Goal: Task Accomplishment & Management: Manage account settings

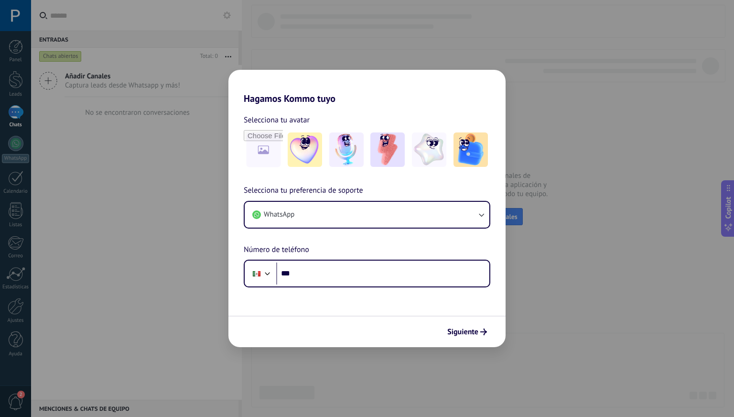
click at [558, 222] on div "Hagamos Kommo tuyo Selecciona tu avatar Selecciona tu preferencia de soporte Wh…" at bounding box center [367, 208] width 734 height 417
click at [573, 311] on div "Hagamos Kommo tuyo Selecciona tu avatar Selecciona tu preferencia de soporte Wh…" at bounding box center [367, 208] width 734 height 417
click at [381, 145] on img at bounding box center [387, 149] width 34 height 34
click at [606, 192] on div "Hagamos Kommo tuyo Selecciona tu avatar Restablecer Selecciona tu preferencia d…" at bounding box center [367, 208] width 734 height 417
click at [11, 55] on div "Hagamos Kommo tuyo Selecciona tu avatar Restablecer Selecciona tu preferencia d…" at bounding box center [367, 208] width 734 height 417
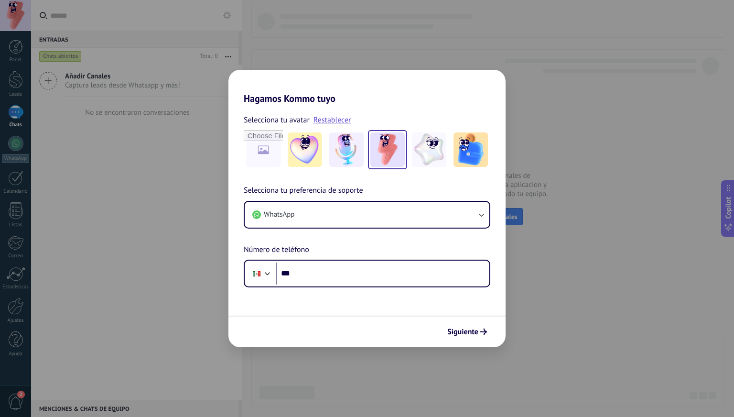
click at [459, 344] on div "Siguiente" at bounding box center [366, 331] width 277 height 32
click at [465, 337] on button "Siguiente" at bounding box center [467, 332] width 48 height 16
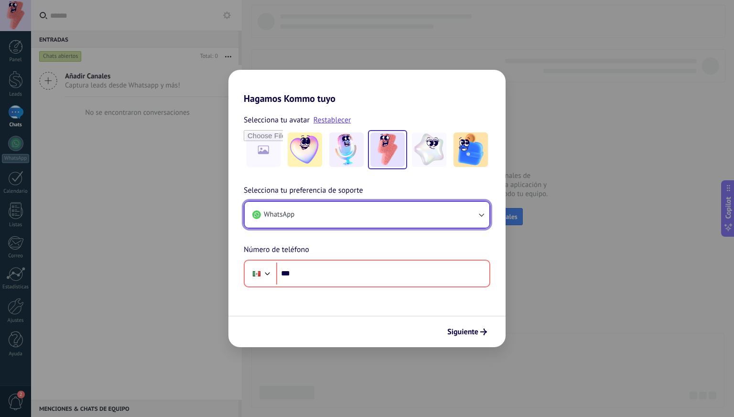
click at [308, 212] on button "WhatsApp" at bounding box center [367, 215] width 245 height 26
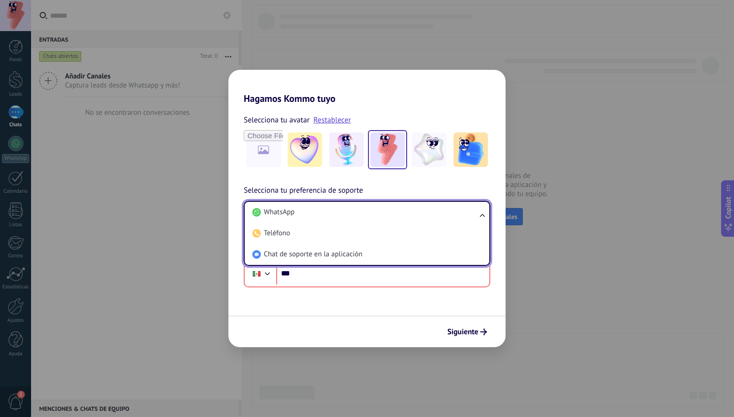
click at [239, 161] on div "Selecciona tu avatar Restablecer" at bounding box center [366, 141] width 277 height 55
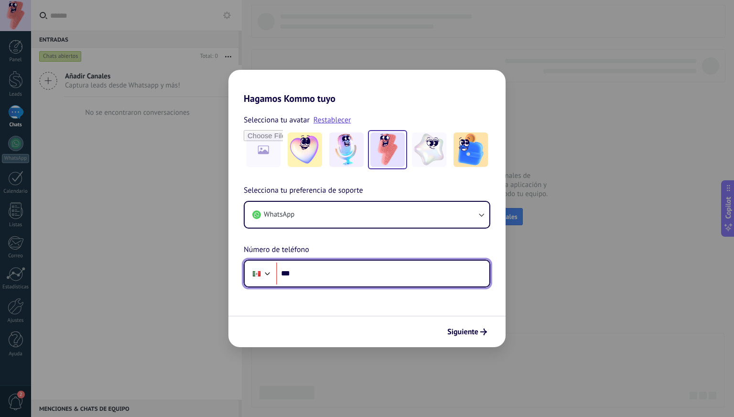
click at [345, 280] on input "***" at bounding box center [382, 273] width 213 height 22
type input "**********"
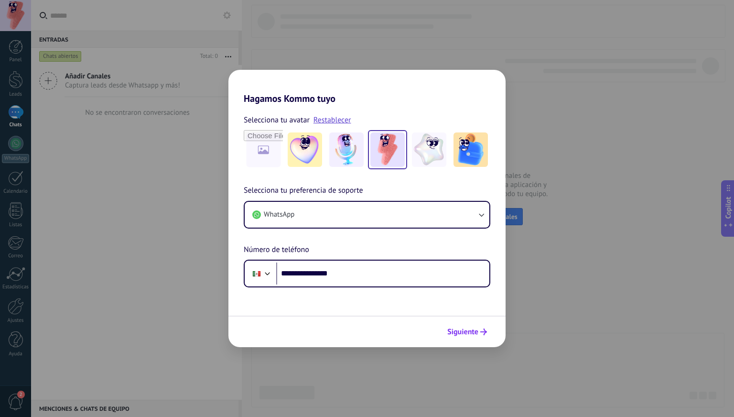
click at [478, 331] on span "Siguiente" at bounding box center [467, 331] width 40 height 7
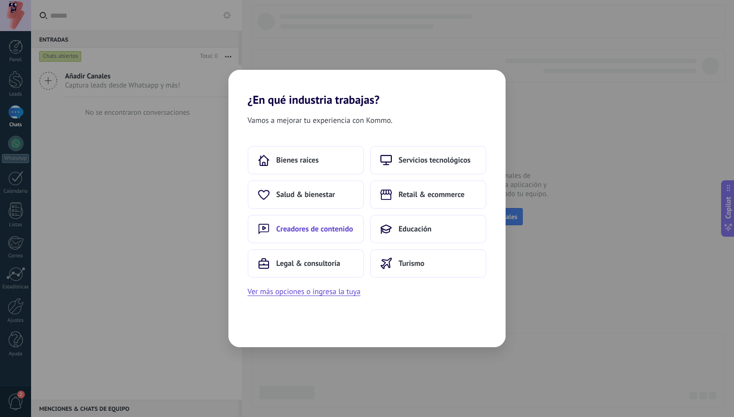
click at [330, 223] on button "Creadores de contenido" at bounding box center [306, 229] width 117 height 29
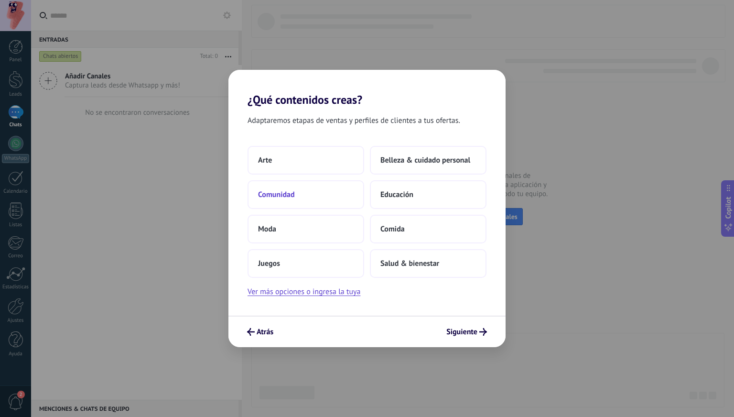
click at [324, 194] on button "Comunidad" at bounding box center [306, 194] width 117 height 29
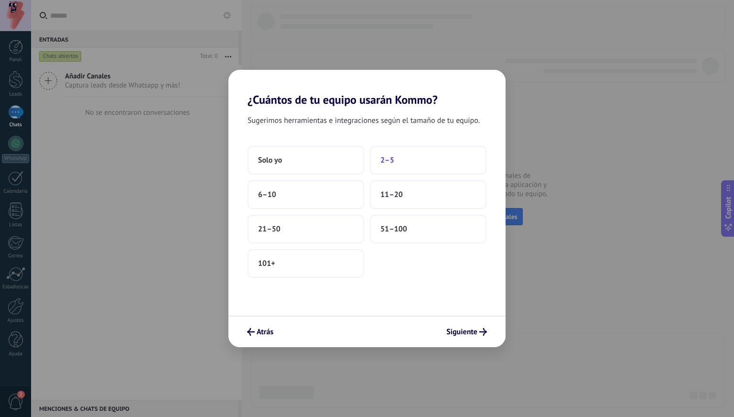
click at [407, 165] on button "2–5" at bounding box center [428, 160] width 117 height 29
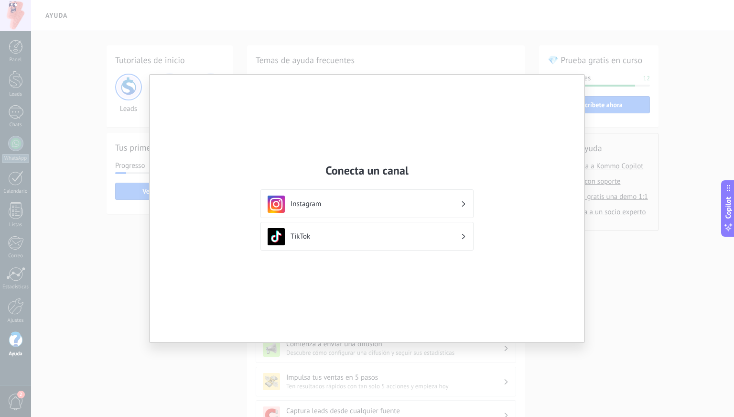
click at [621, 252] on div "Conecta un canal Instagram TikTok" at bounding box center [367, 208] width 734 height 417
click at [52, 106] on div "Conecta un canal Instagram TikTok" at bounding box center [367, 208] width 734 height 417
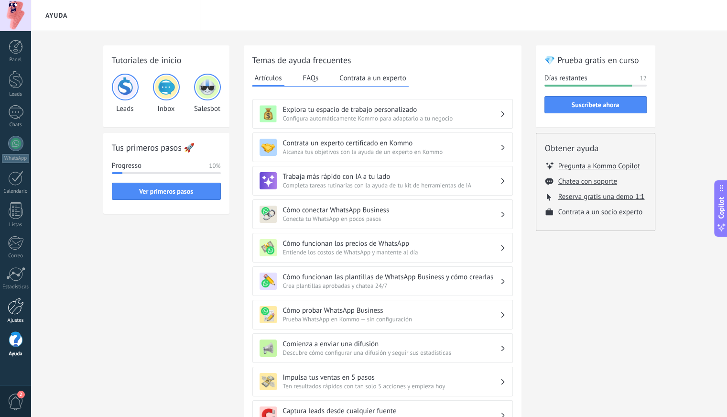
click at [15, 310] on div at bounding box center [16, 306] width 16 height 17
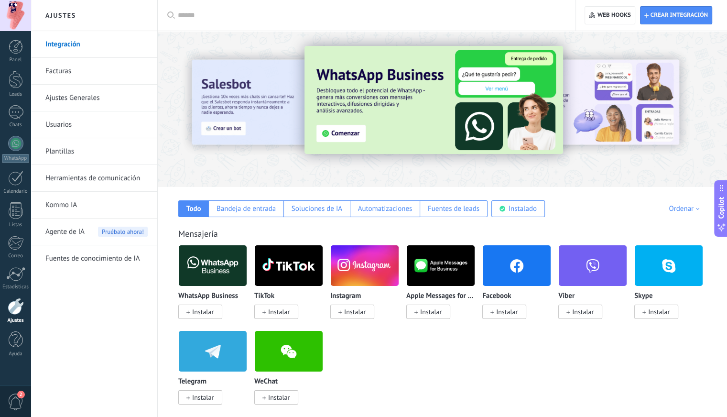
click at [11, 396] on span "2" at bounding box center [16, 401] width 16 height 17
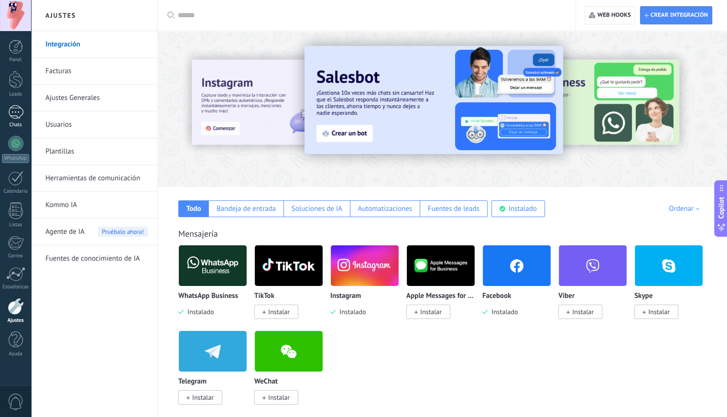
click at [13, 116] on div at bounding box center [15, 112] width 15 height 14
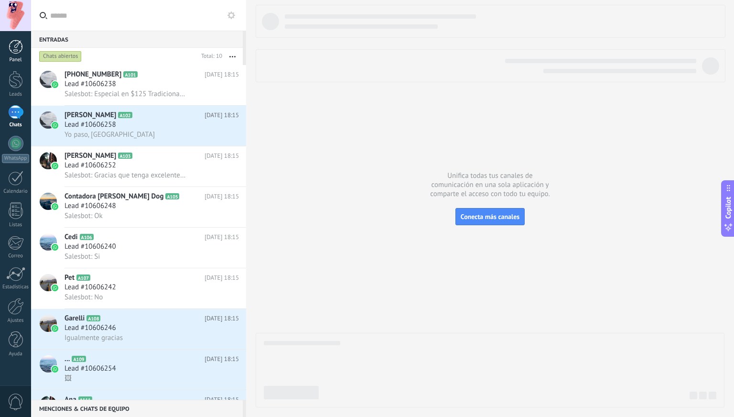
click at [17, 43] on div at bounding box center [16, 47] width 14 height 14
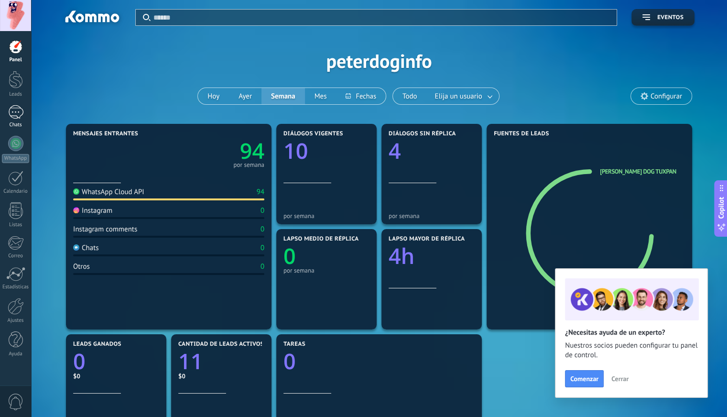
click at [19, 119] on link "Chats" at bounding box center [15, 116] width 31 height 23
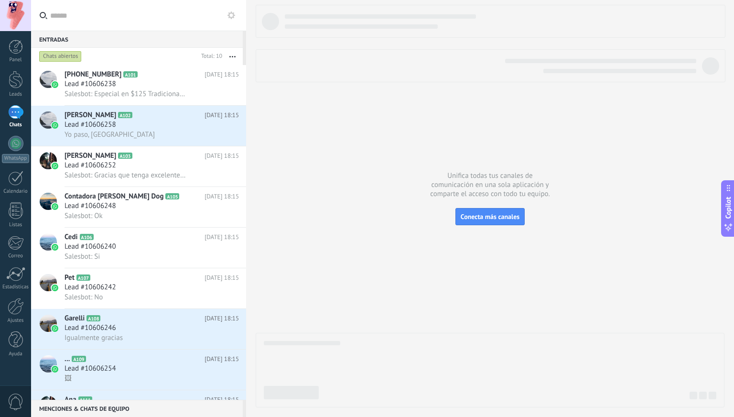
click at [229, 16] on use at bounding box center [231, 15] width 8 height 8
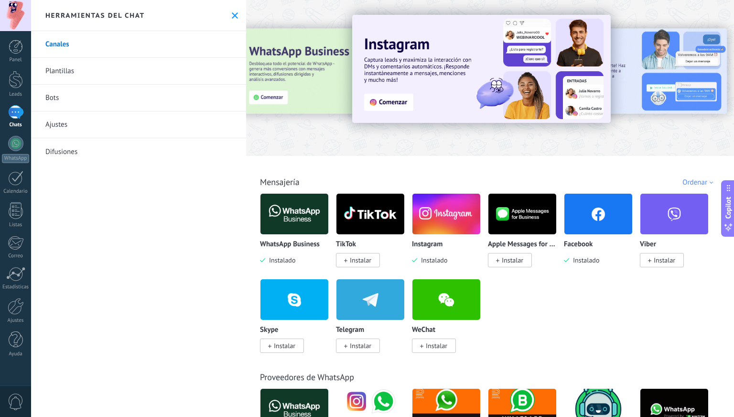
click at [127, 77] on link "Plantillas" at bounding box center [138, 71] width 215 height 27
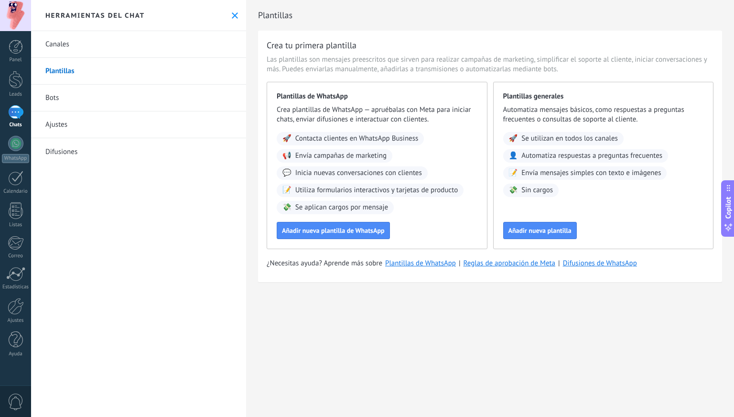
click at [124, 85] on link "Bots" at bounding box center [138, 98] width 215 height 27
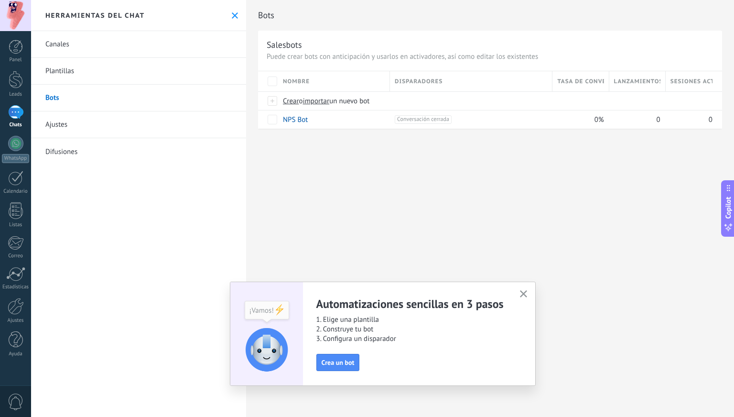
click at [232, 13] on icon at bounding box center [235, 15] width 6 height 6
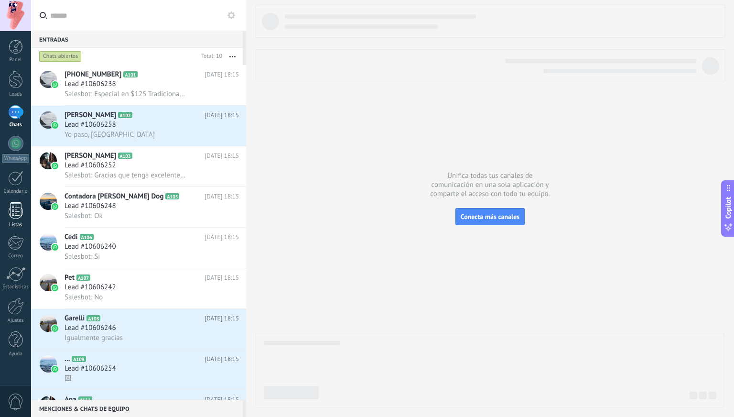
click at [4, 215] on link "Listas" at bounding box center [15, 215] width 31 height 26
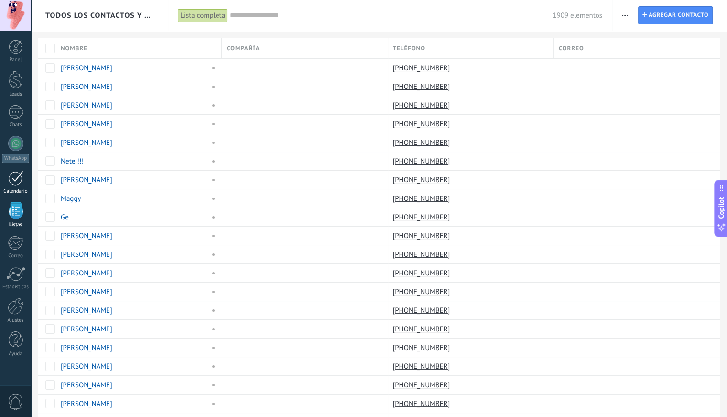
click at [14, 183] on div at bounding box center [15, 178] width 15 height 15
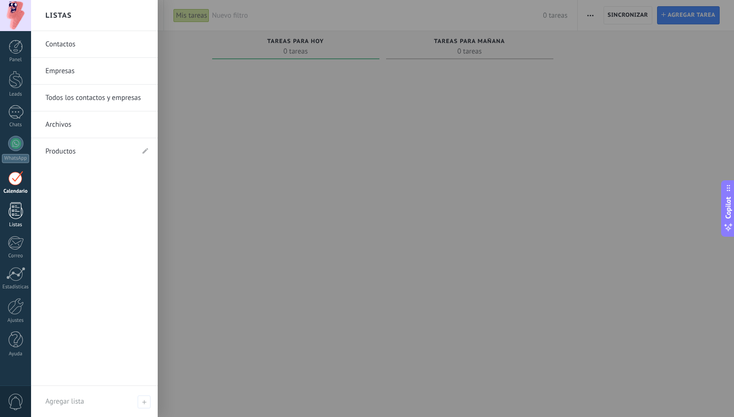
click at [13, 212] on div at bounding box center [16, 210] width 14 height 17
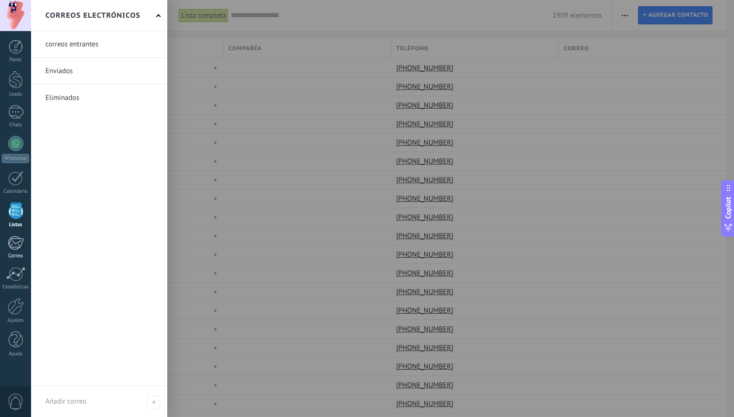
click at [10, 251] on link "Correo" at bounding box center [15, 247] width 31 height 23
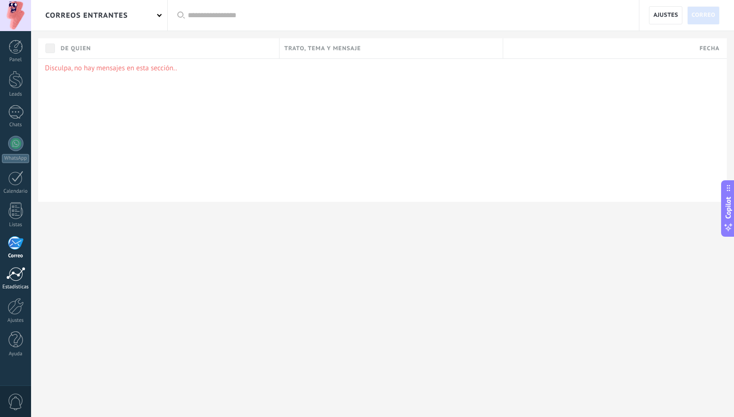
click at [17, 280] on div at bounding box center [15, 274] width 19 height 14
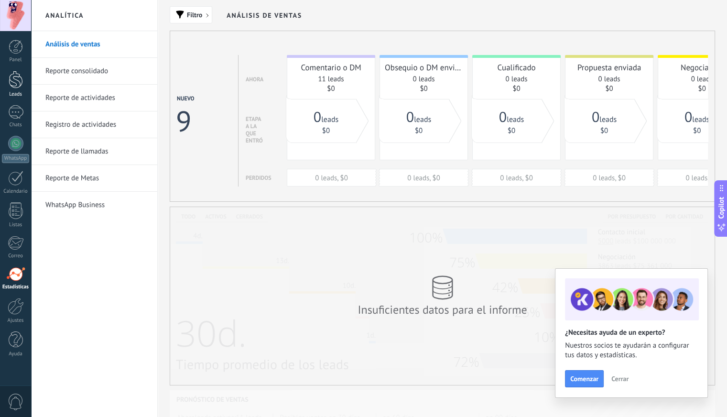
click at [14, 91] on div "Leads" at bounding box center [16, 94] width 28 height 6
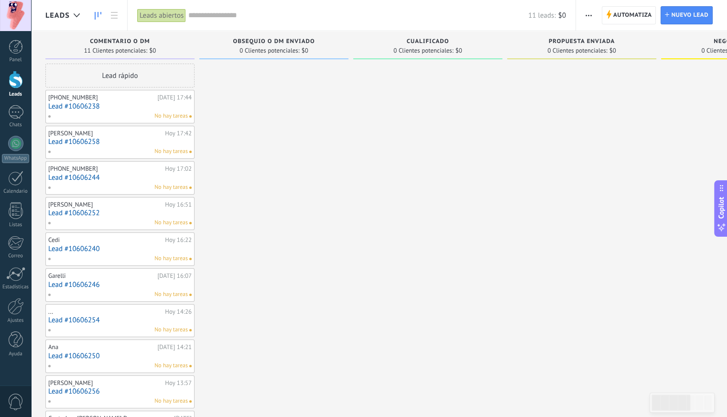
click at [13, 84] on div at bounding box center [16, 80] width 14 height 18
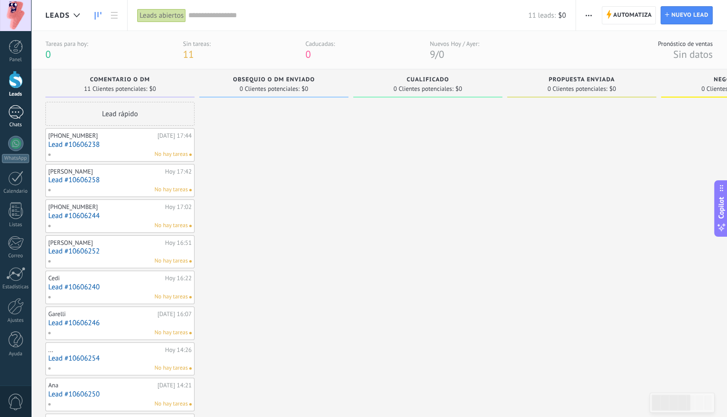
click at [11, 112] on div at bounding box center [15, 112] width 15 height 14
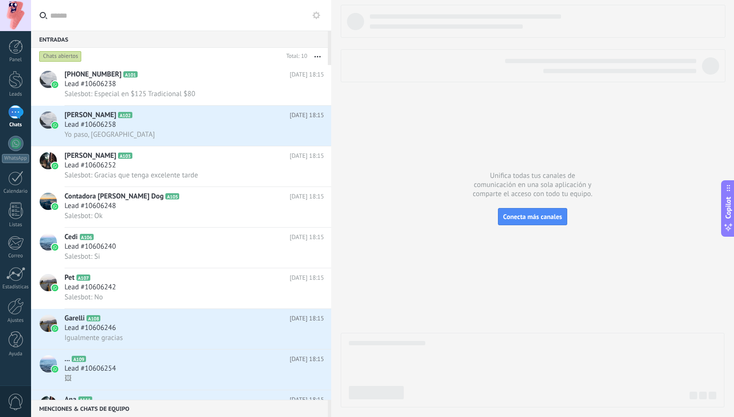
click at [385, 81] on div "Entradas 0 Chats abiertos Total: 10 Silenciar Acciones múltiples Ordenar Más re…" at bounding box center [382, 208] width 703 height 417
click at [18, 45] on div at bounding box center [16, 47] width 14 height 14
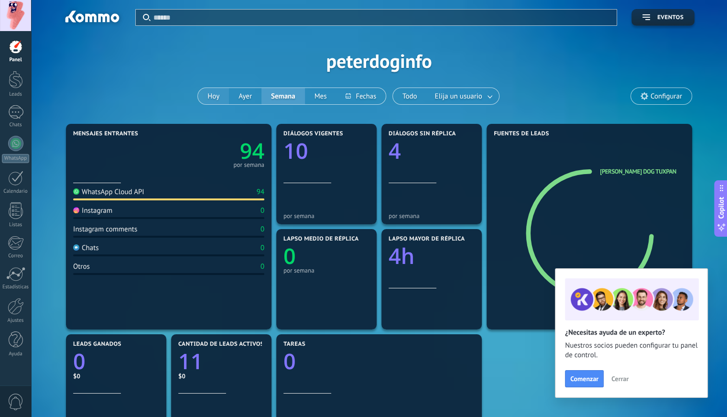
click at [212, 92] on button "Hoy" at bounding box center [213, 96] width 31 height 16
click at [482, 96] on link at bounding box center [490, 96] width 17 height 16
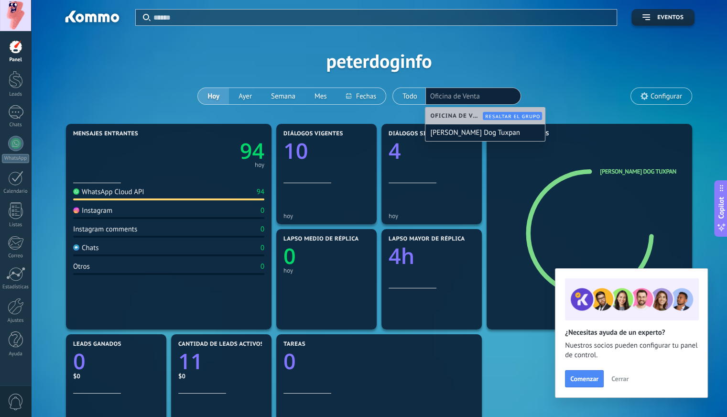
click at [540, 81] on div "Aplicar Eventos peterdoginfo [DATE] [DATE] Semana Mes Todo Elija un usuario Ofi…" at bounding box center [378, 60] width 667 height 121
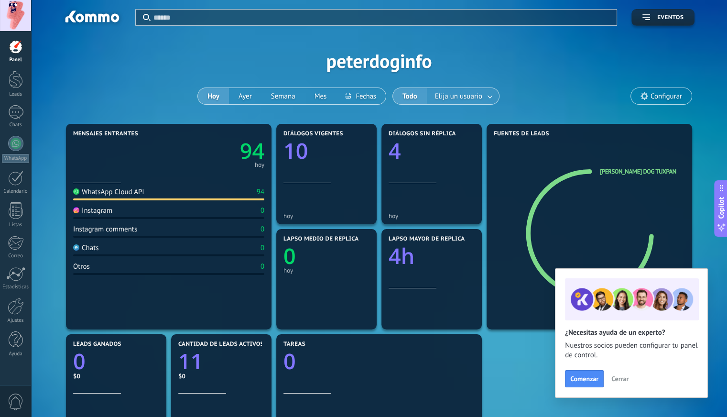
click at [475, 95] on span "Elija un usuario" at bounding box center [458, 96] width 51 height 13
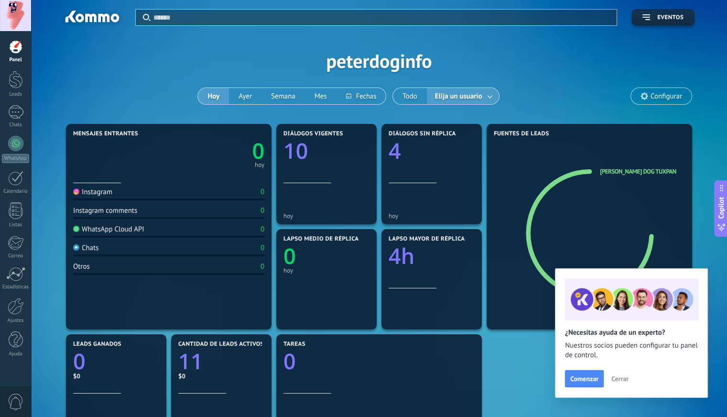
click at [477, 92] on span "Elija un usuario" at bounding box center [458, 96] width 51 height 13
click at [407, 94] on button "Todo" at bounding box center [410, 96] width 34 height 16
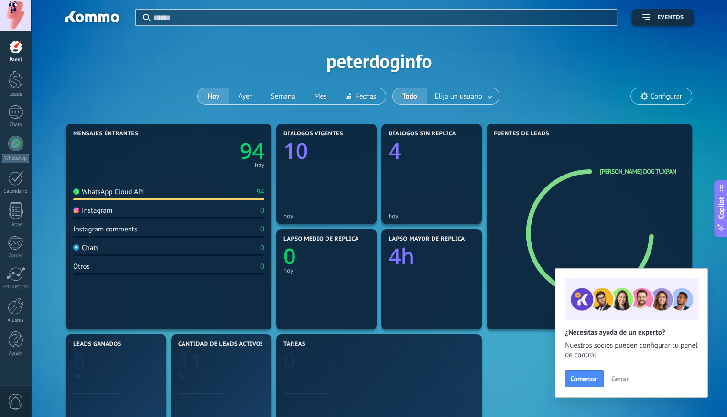
click at [667, 92] on span "Configurar" at bounding box center [666, 96] width 32 height 8
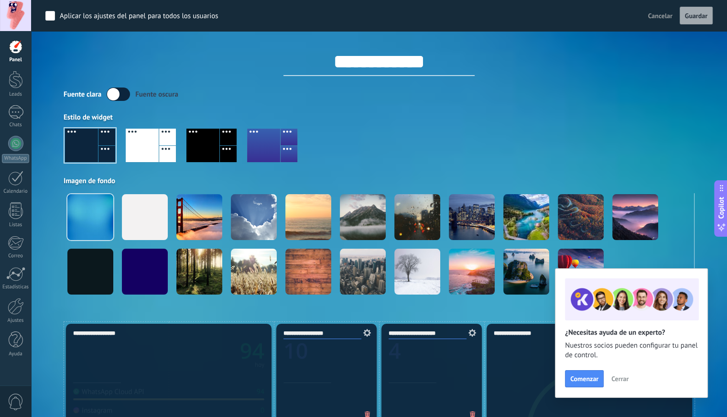
click at [113, 57] on div "**********" at bounding box center [379, 53] width 631 height 45
click at [648, 11] on span "Cancelar" at bounding box center [660, 15] width 24 height 9
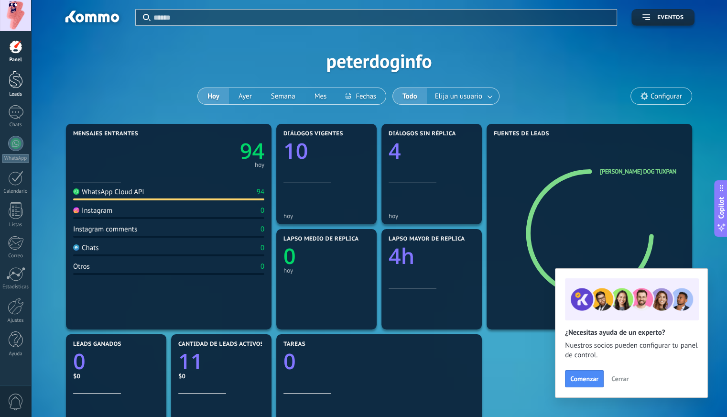
click at [11, 80] on div at bounding box center [16, 80] width 14 height 18
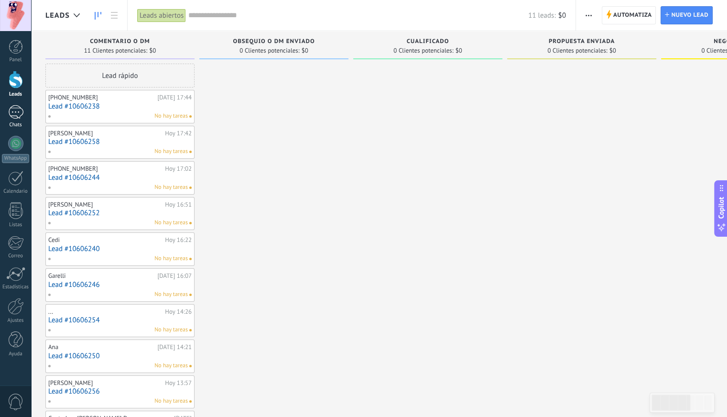
click at [12, 111] on div at bounding box center [15, 112] width 15 height 14
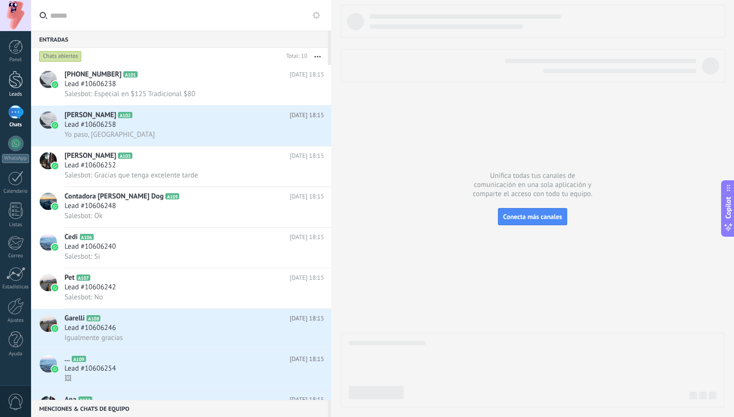
click at [22, 90] on link "Leads" at bounding box center [15, 84] width 31 height 27
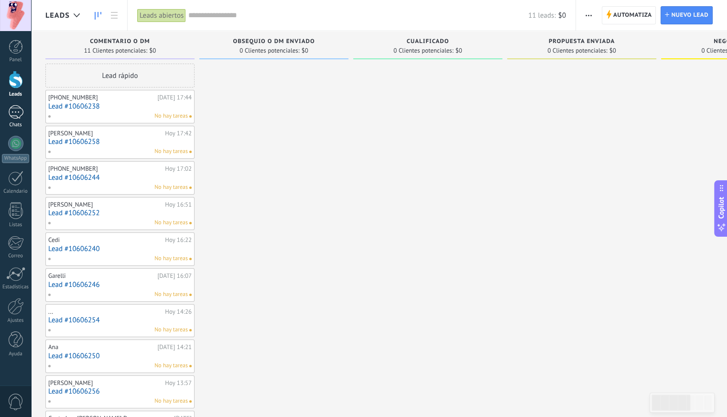
click at [11, 115] on div at bounding box center [15, 112] width 15 height 14
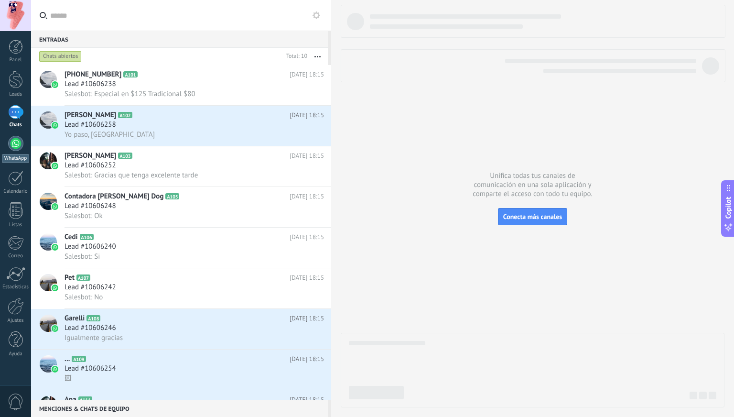
click at [15, 152] on link "WhatsApp" at bounding box center [15, 149] width 31 height 27
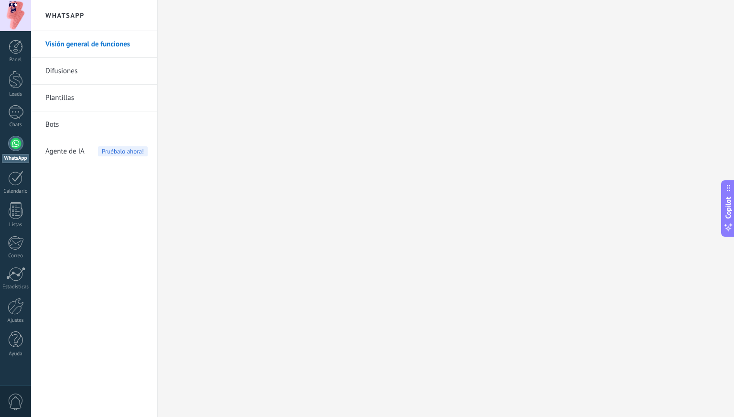
click at [55, 150] on span "Agente de IA" at bounding box center [64, 151] width 39 height 27
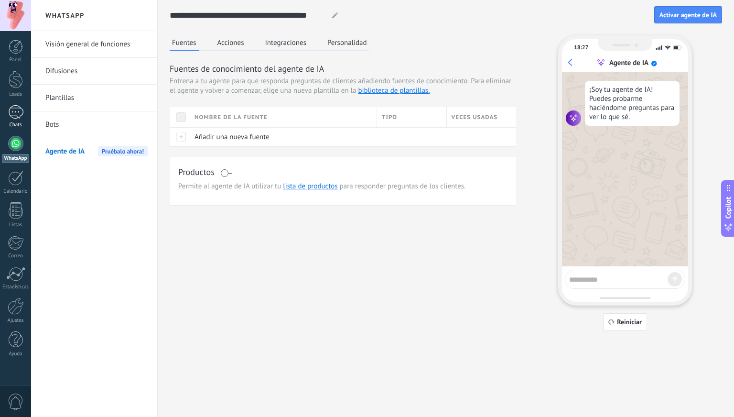
click at [19, 114] on div at bounding box center [15, 112] width 15 height 14
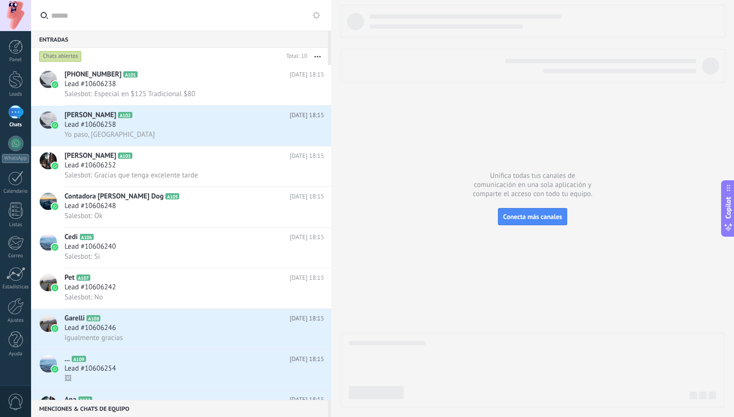
click at [315, 15] on icon at bounding box center [317, 15] width 8 height 8
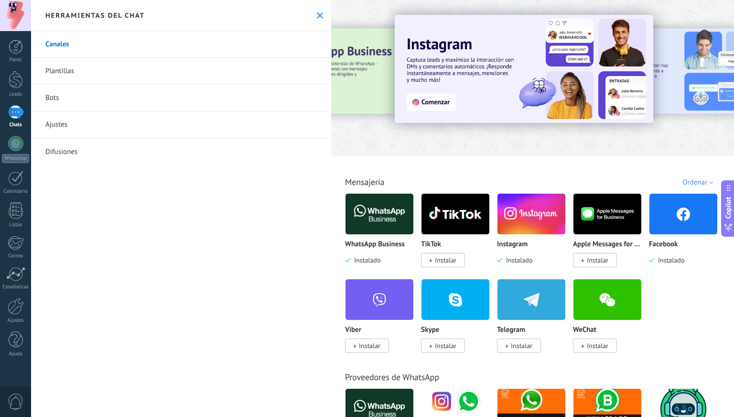
click at [317, 15] on icon at bounding box center [320, 15] width 6 height 6
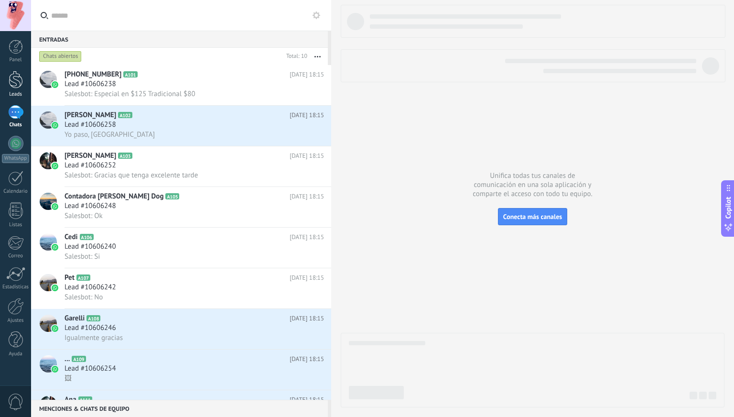
click at [16, 90] on link "Leads" at bounding box center [15, 84] width 31 height 27
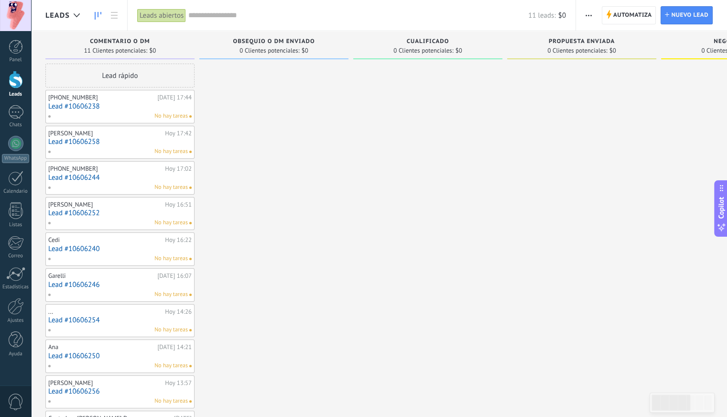
click at [586, 13] on span "button" at bounding box center [588, 15] width 6 height 18
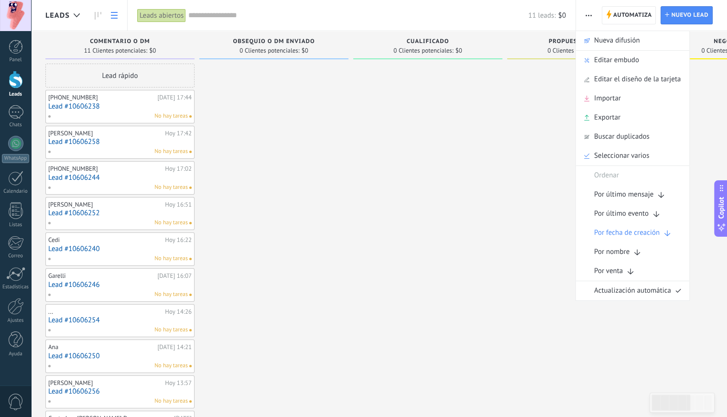
click at [117, 14] on icon at bounding box center [114, 15] width 7 height 7
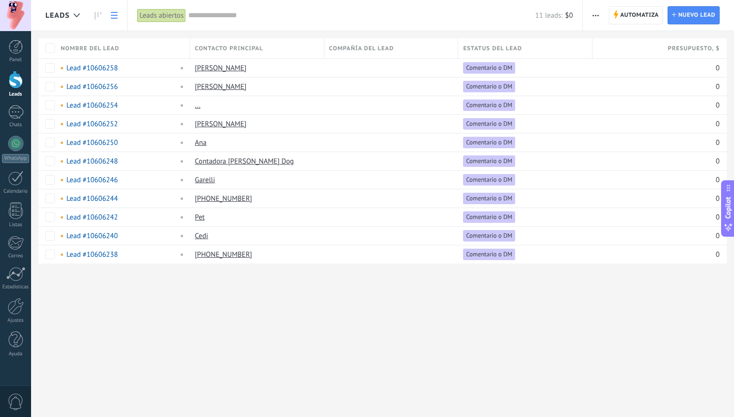
click at [117, 14] on icon at bounding box center [114, 15] width 7 height 7
click at [95, 14] on icon at bounding box center [98, 16] width 7 height 8
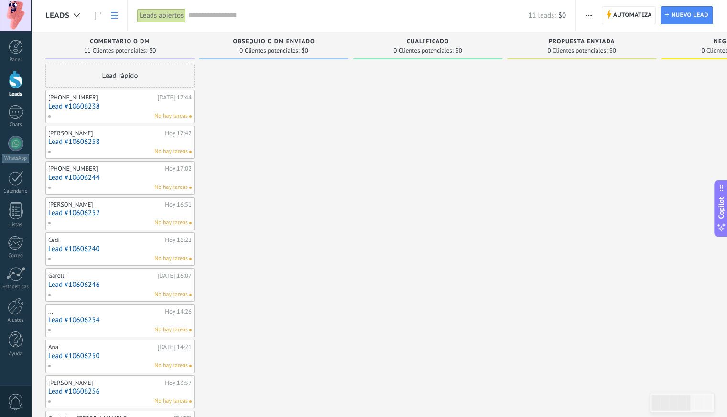
click at [115, 18] on icon at bounding box center [114, 15] width 7 height 7
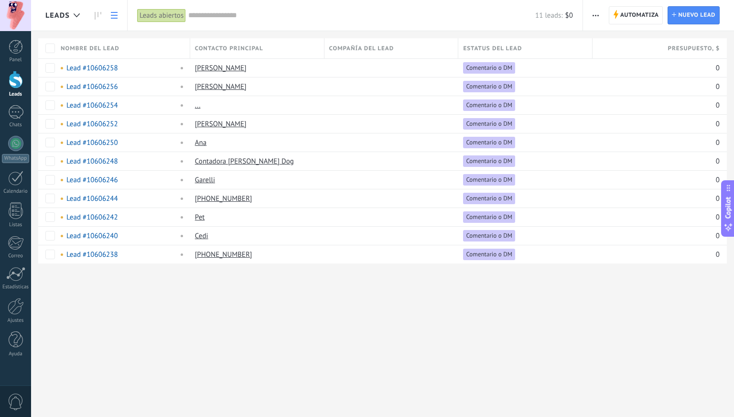
click at [109, 11] on link at bounding box center [114, 15] width 16 height 19
click at [103, 12] on link at bounding box center [98, 15] width 16 height 19
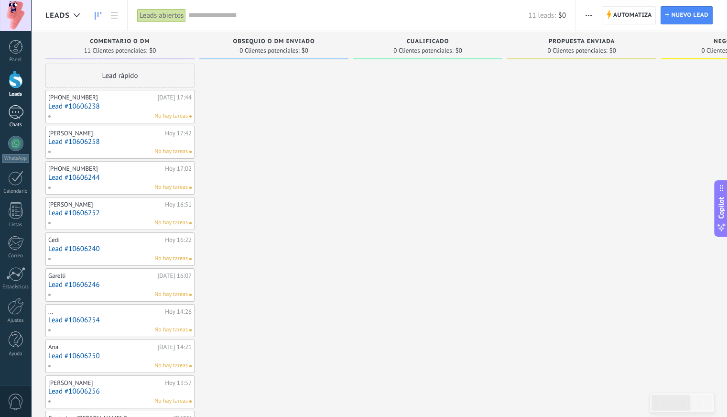
click at [13, 116] on div at bounding box center [15, 112] width 15 height 14
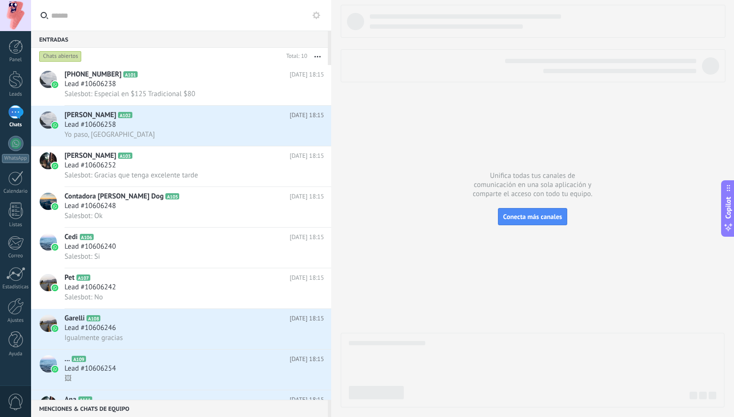
click at [319, 16] on icon at bounding box center [317, 15] width 8 height 8
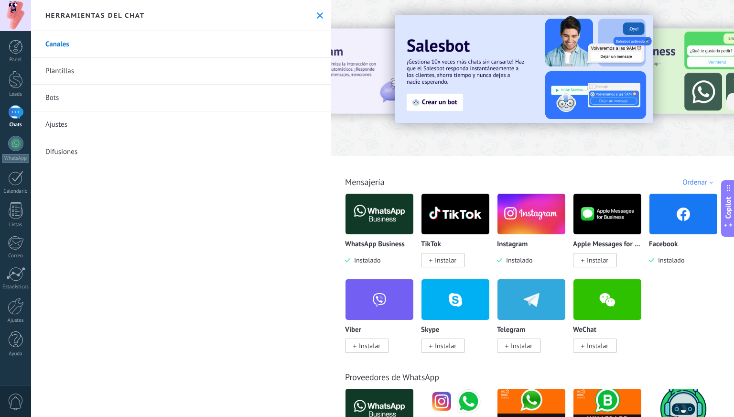
click at [98, 69] on link "Plantillas" at bounding box center [181, 71] width 300 height 27
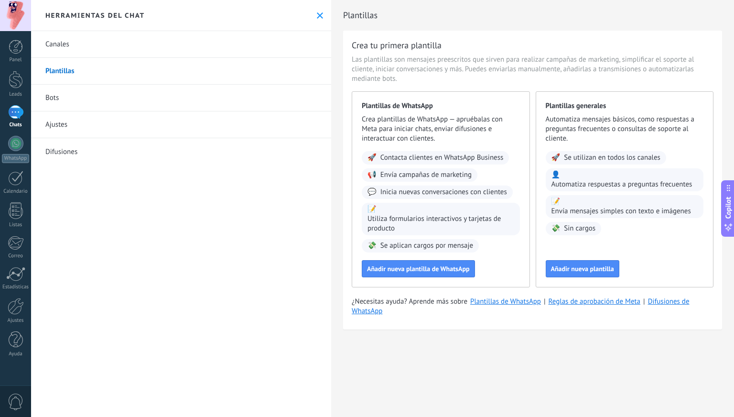
click at [17, 19] on div at bounding box center [15, 15] width 31 height 31
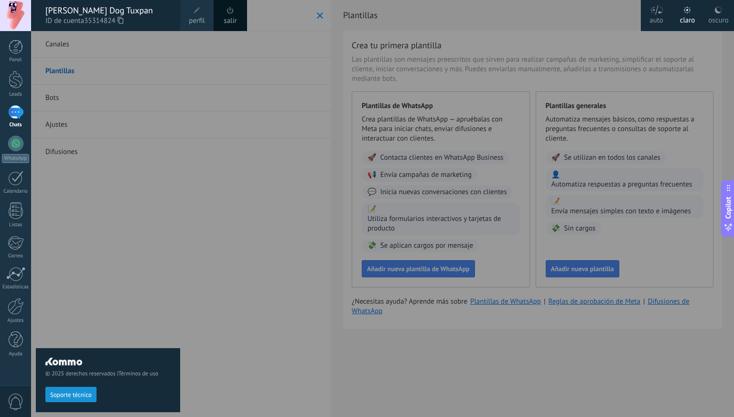
click at [707, 14] on label "oscuro" at bounding box center [718, 15] width 31 height 31
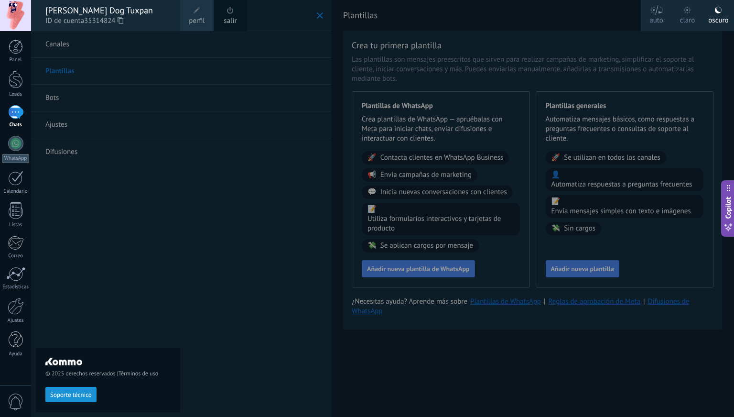
click at [686, 13] on div at bounding box center [687, 10] width 7 height 8
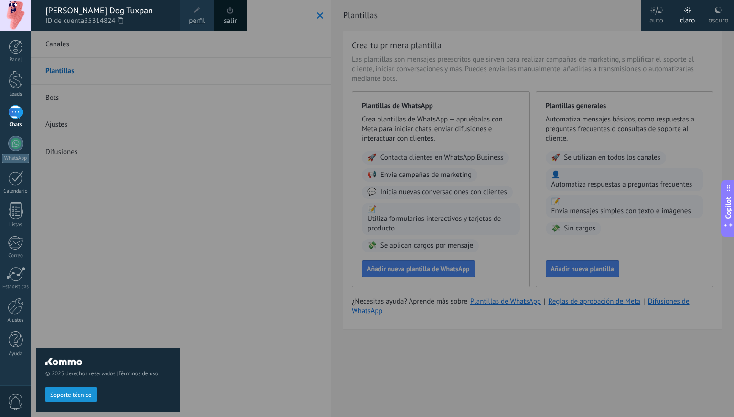
click at [654, 8] on icon at bounding box center [656, 10] width 13 height 10
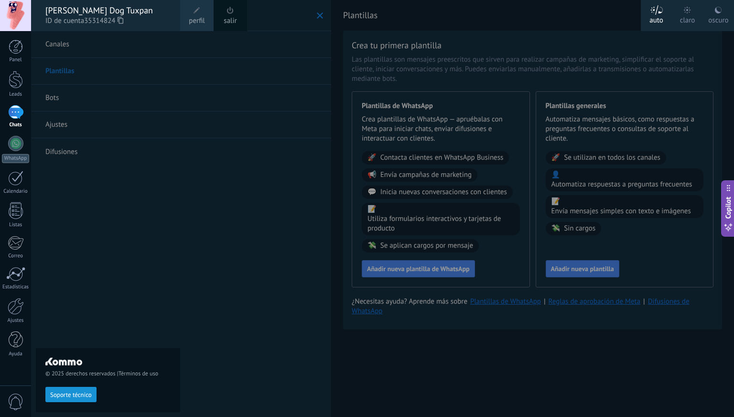
click at [687, 18] on div "claro" at bounding box center [687, 18] width 15 height 25
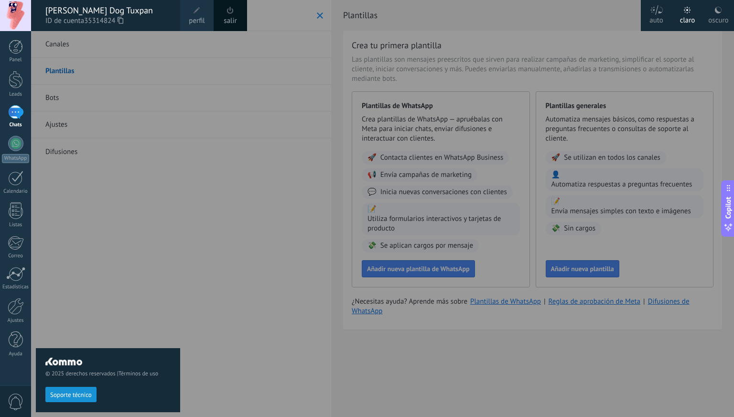
click at [145, 161] on div "© 2025 derechos reservados | Términos de uso Soporte técnico" at bounding box center [108, 224] width 144 height 386
click at [314, 15] on div at bounding box center [398, 208] width 734 height 417
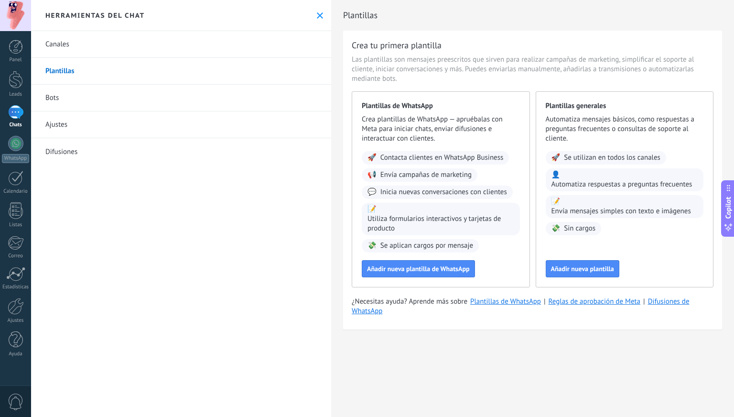
click at [317, 15] on icon at bounding box center [320, 15] width 6 height 6
